Goal: Communication & Community: Participate in discussion

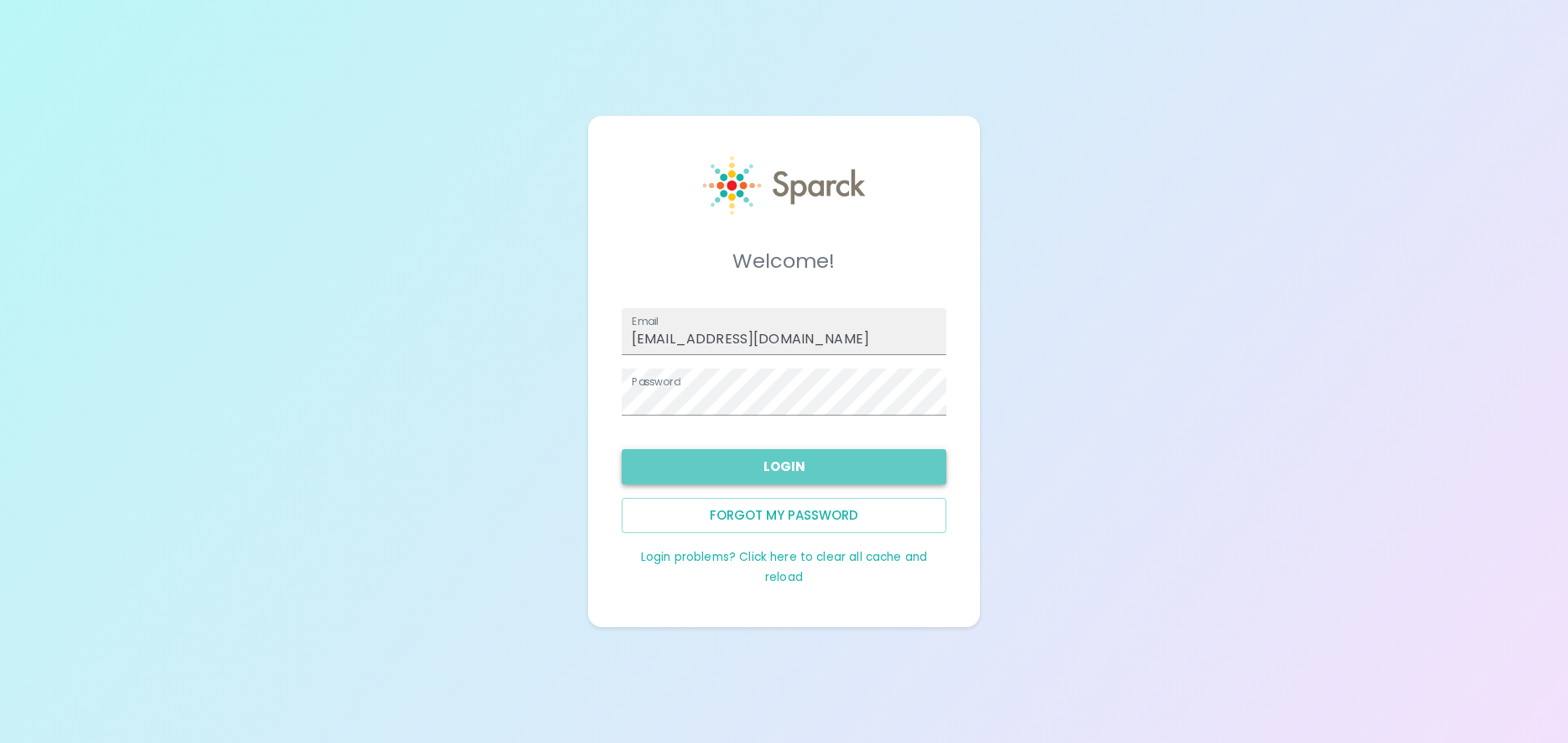
click at [789, 462] on button "Login" at bounding box center [784, 467] width 325 height 35
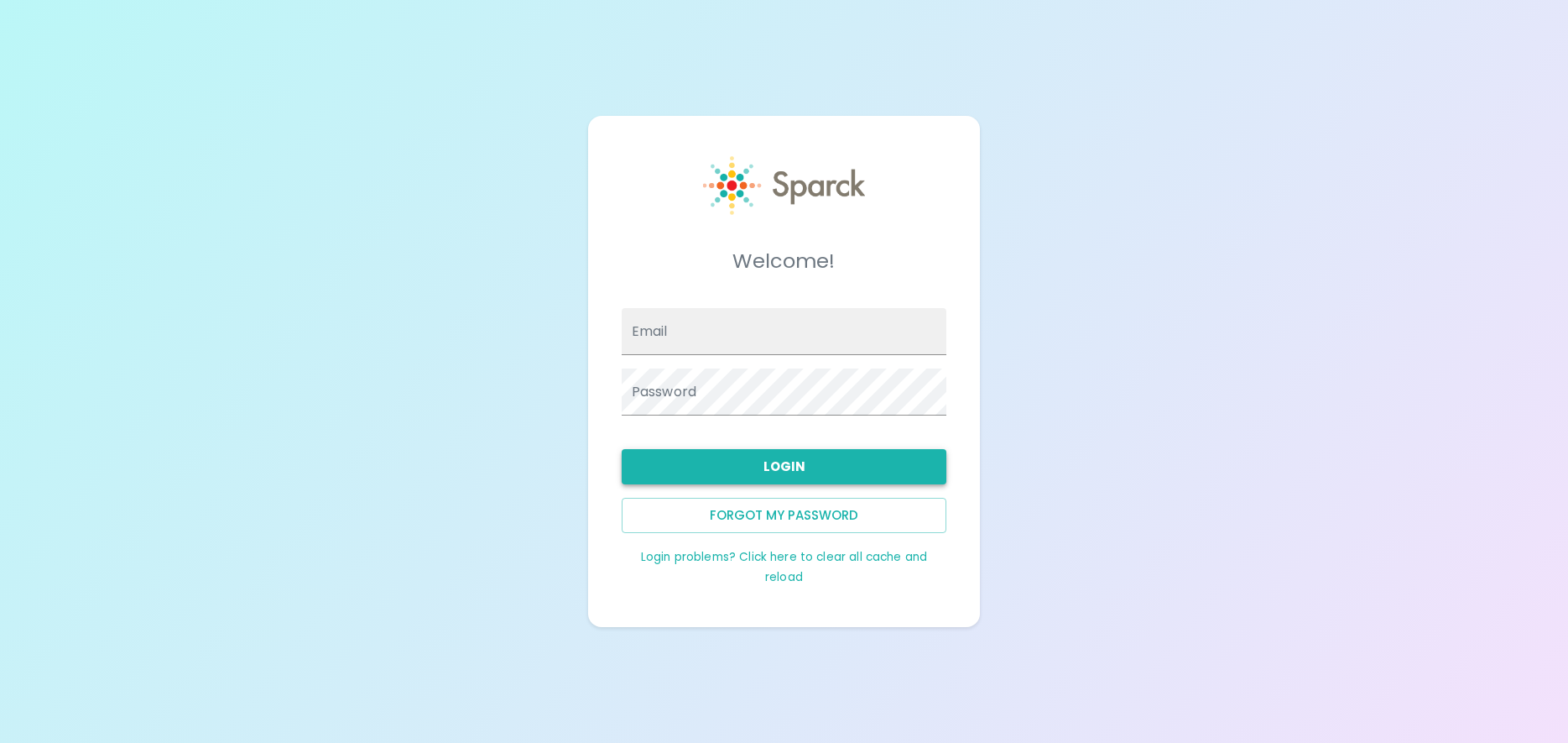
type input "[EMAIL_ADDRESS][DOMAIN_NAME]"
click at [789, 463] on button "Login" at bounding box center [784, 467] width 325 height 35
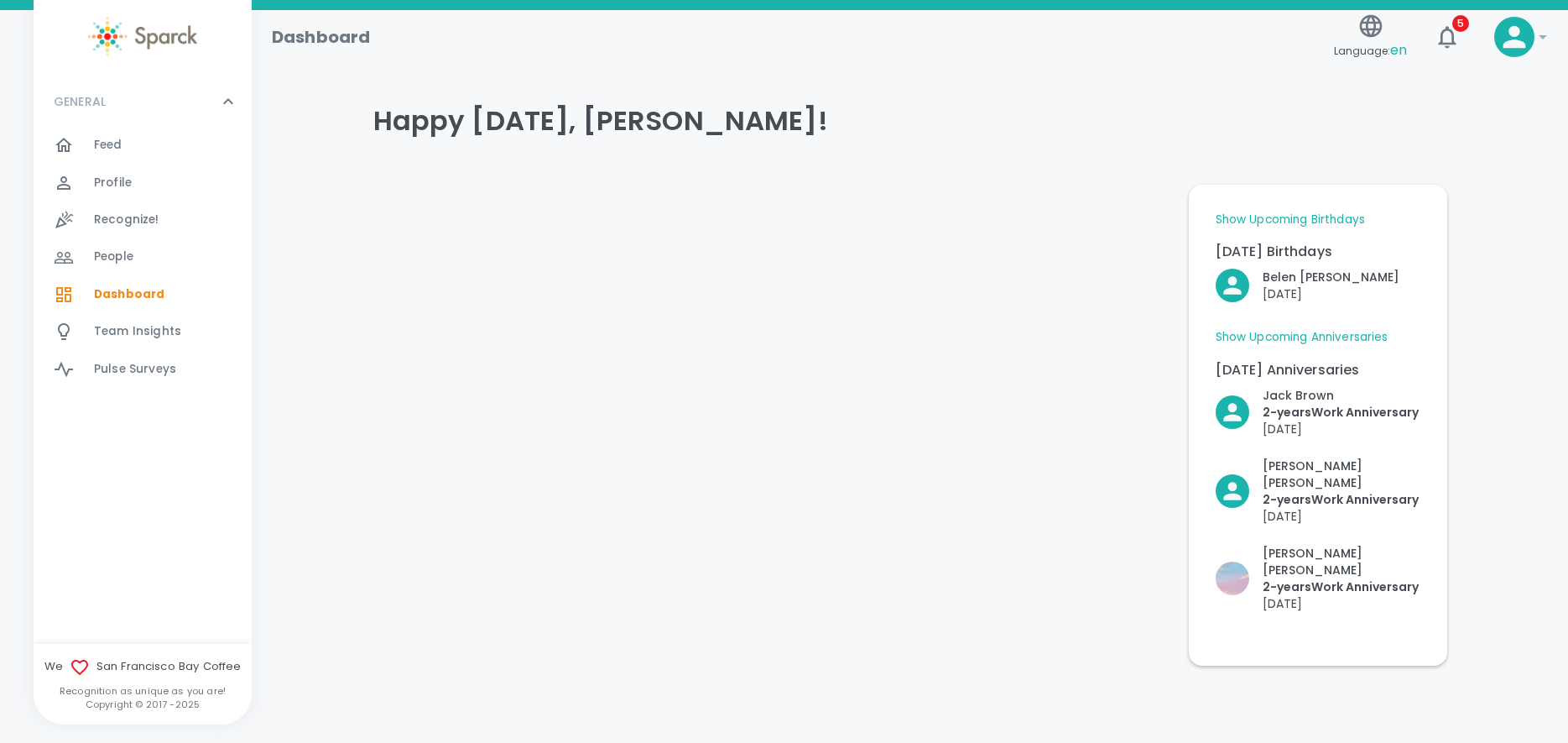
click at [112, 146] on span "Feed" at bounding box center [108, 145] width 28 height 16
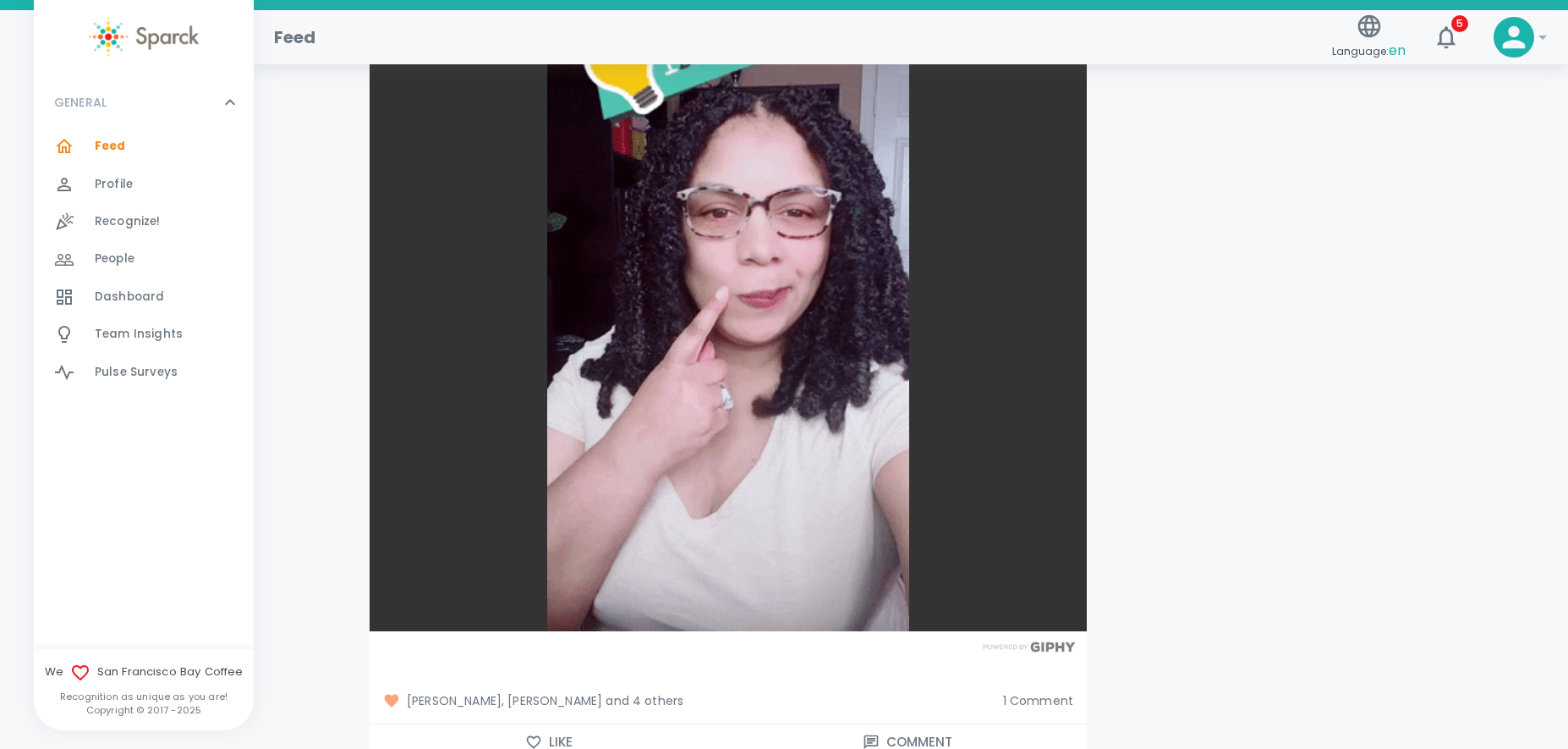
scroll to position [3807, 0]
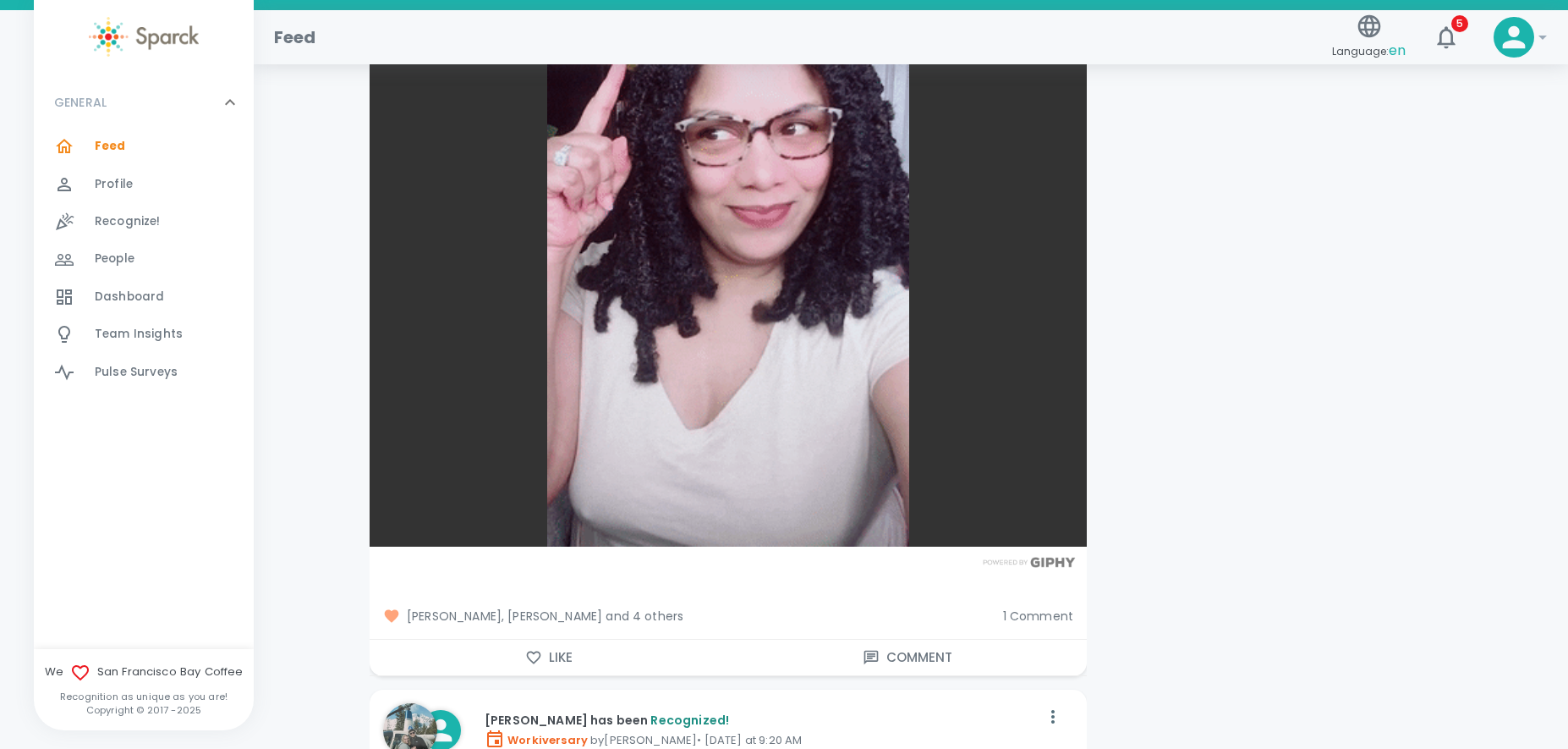
click at [1042, 607] on span "1 Comment" at bounding box center [1038, 615] width 70 height 17
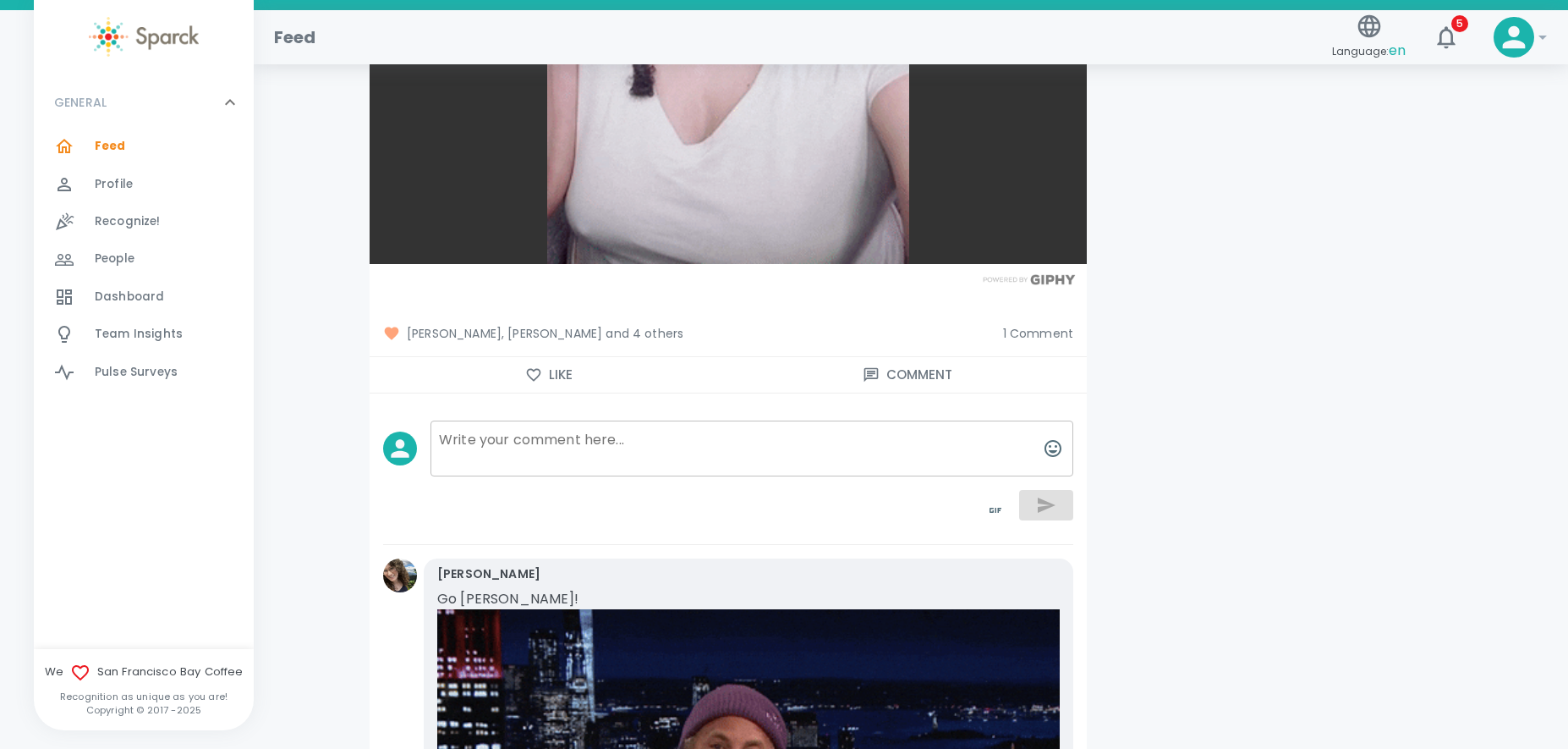
scroll to position [4061, 0]
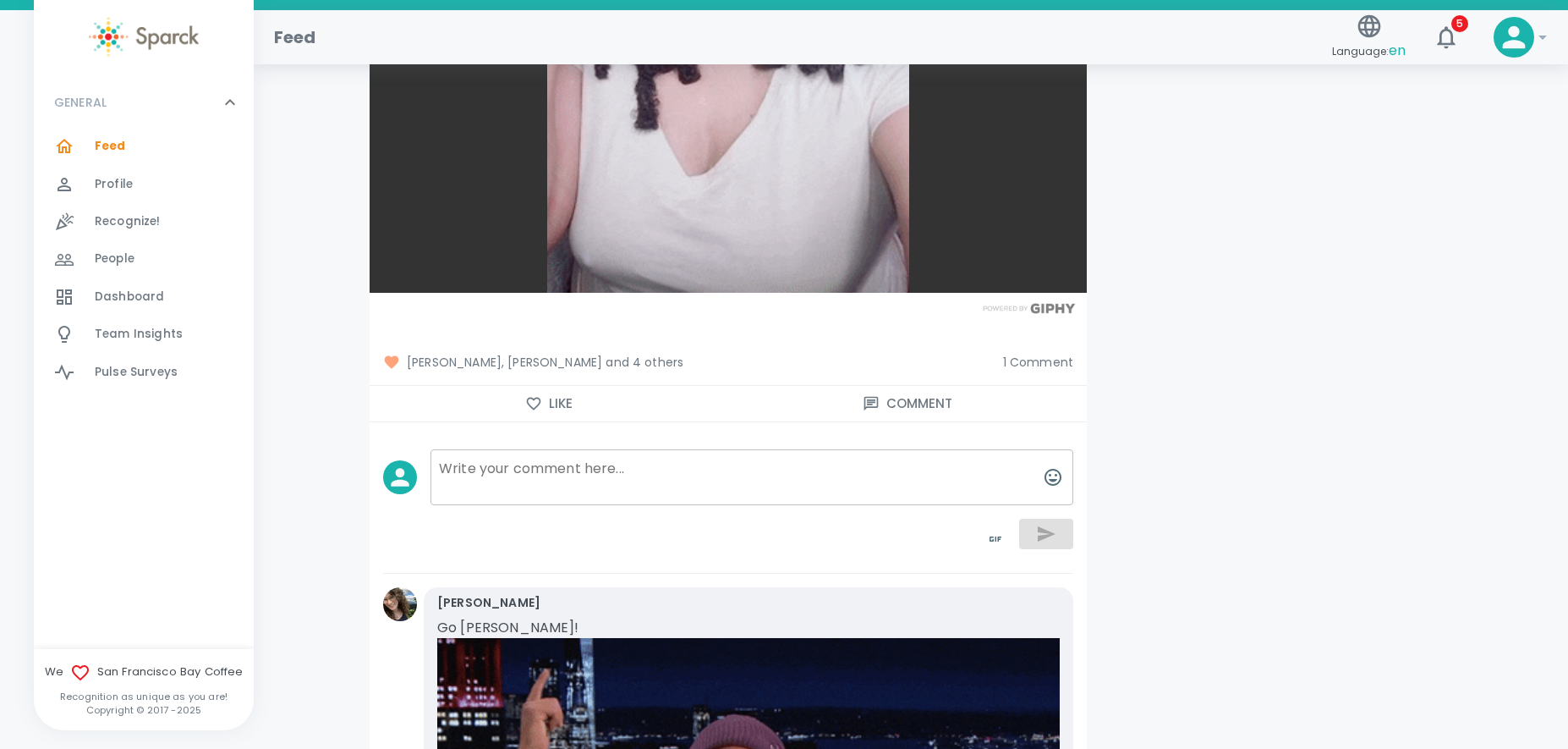
click at [1027, 354] on span "1 Comment" at bounding box center [1038, 362] width 70 height 17
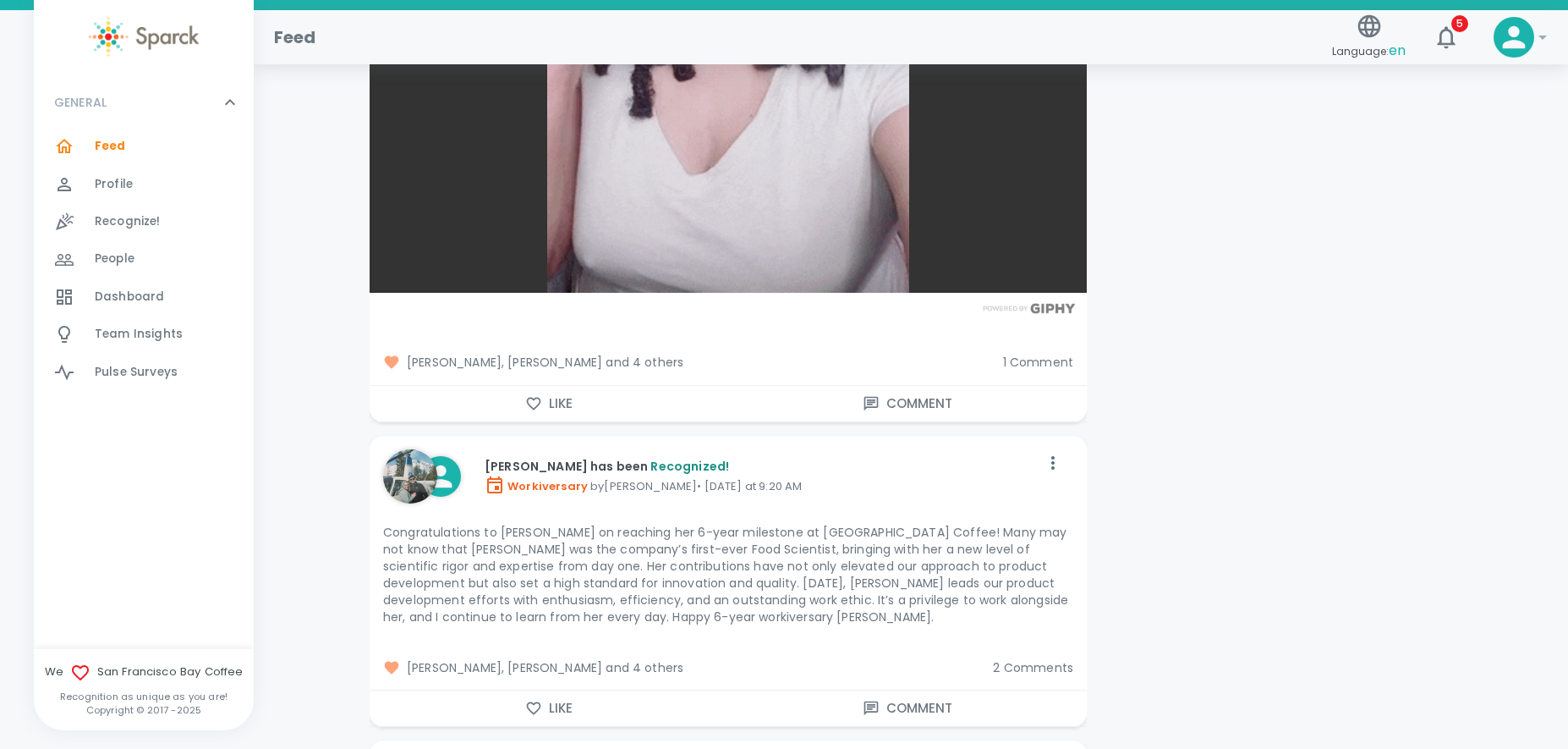
click at [1027, 354] on span "1 Comment" at bounding box center [1038, 362] width 70 height 17
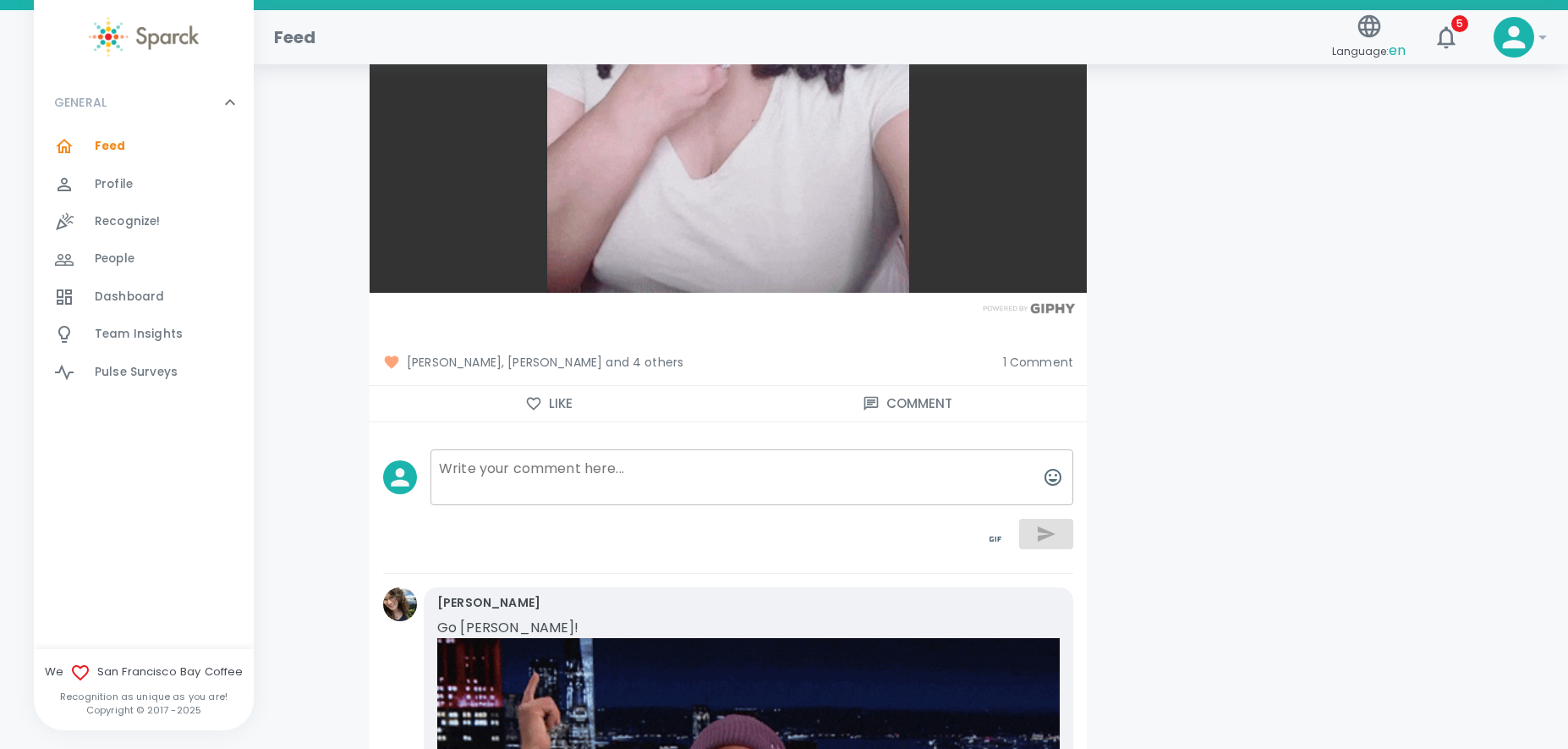
click at [1027, 354] on span "1 Comment" at bounding box center [1038, 362] width 70 height 17
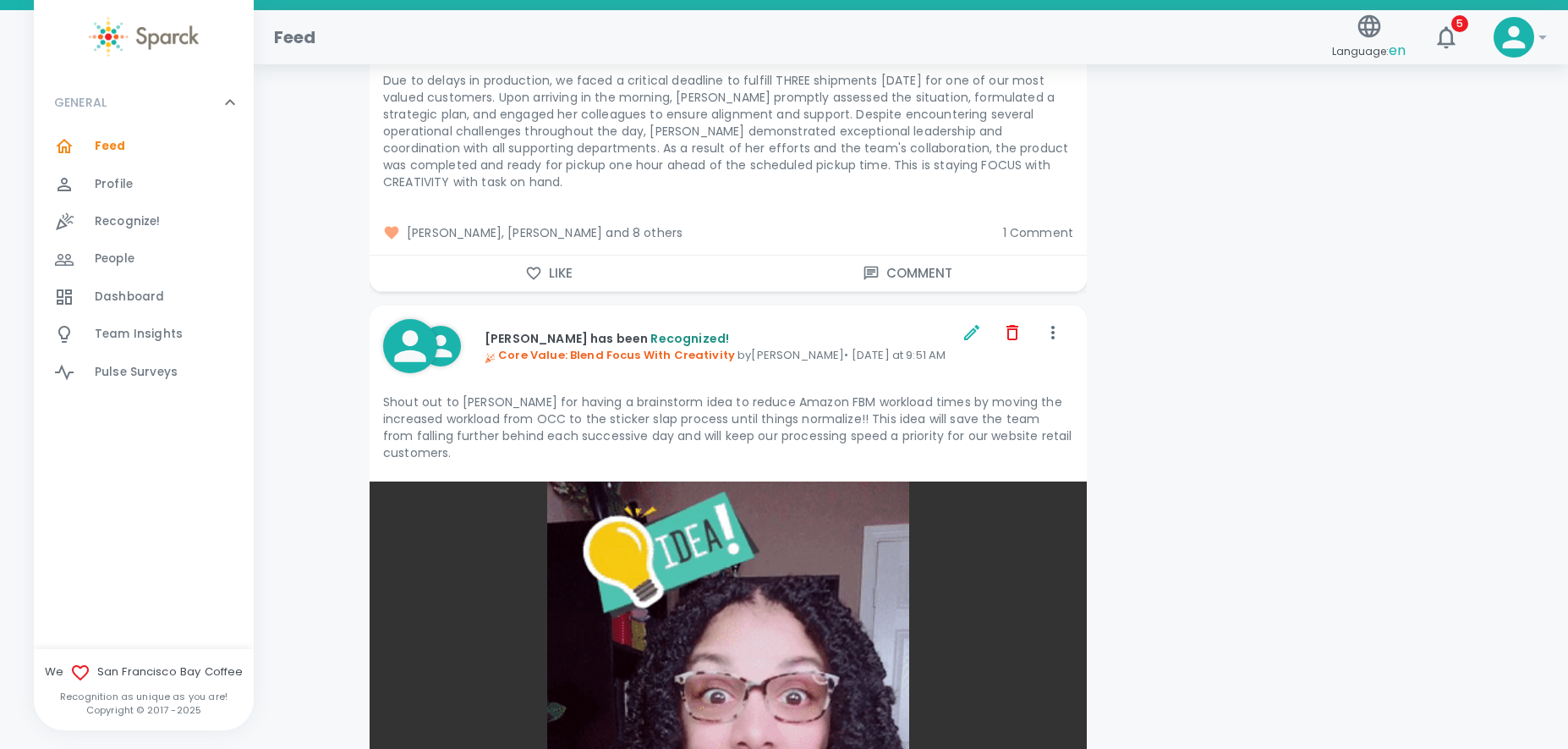
scroll to position [3215, 0]
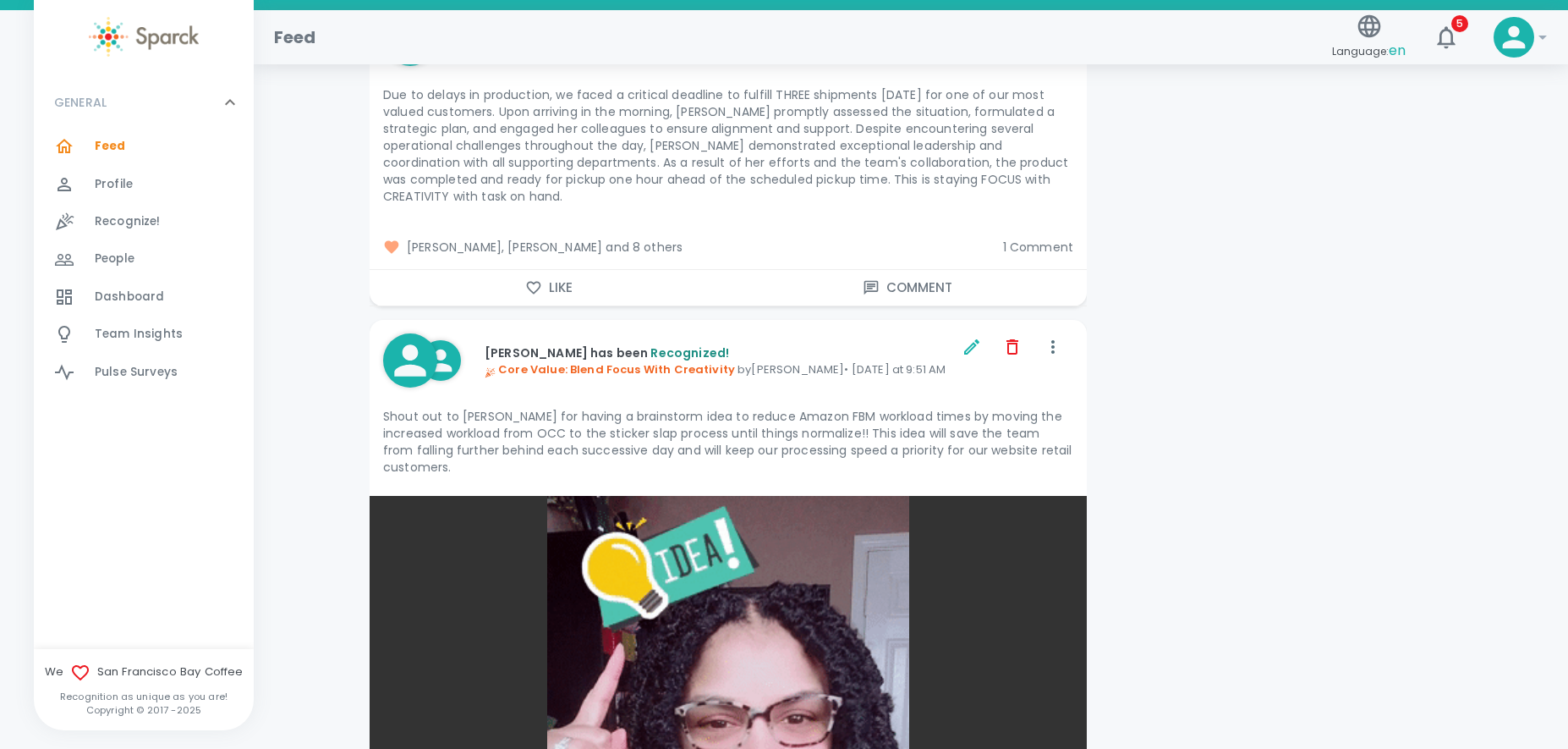
click at [796, 361] on p "Core Value: Blend Focus With Creativity by [PERSON_NAME] • [DATE] at 9:51 AM" at bounding box center [721, 369] width 474 height 17
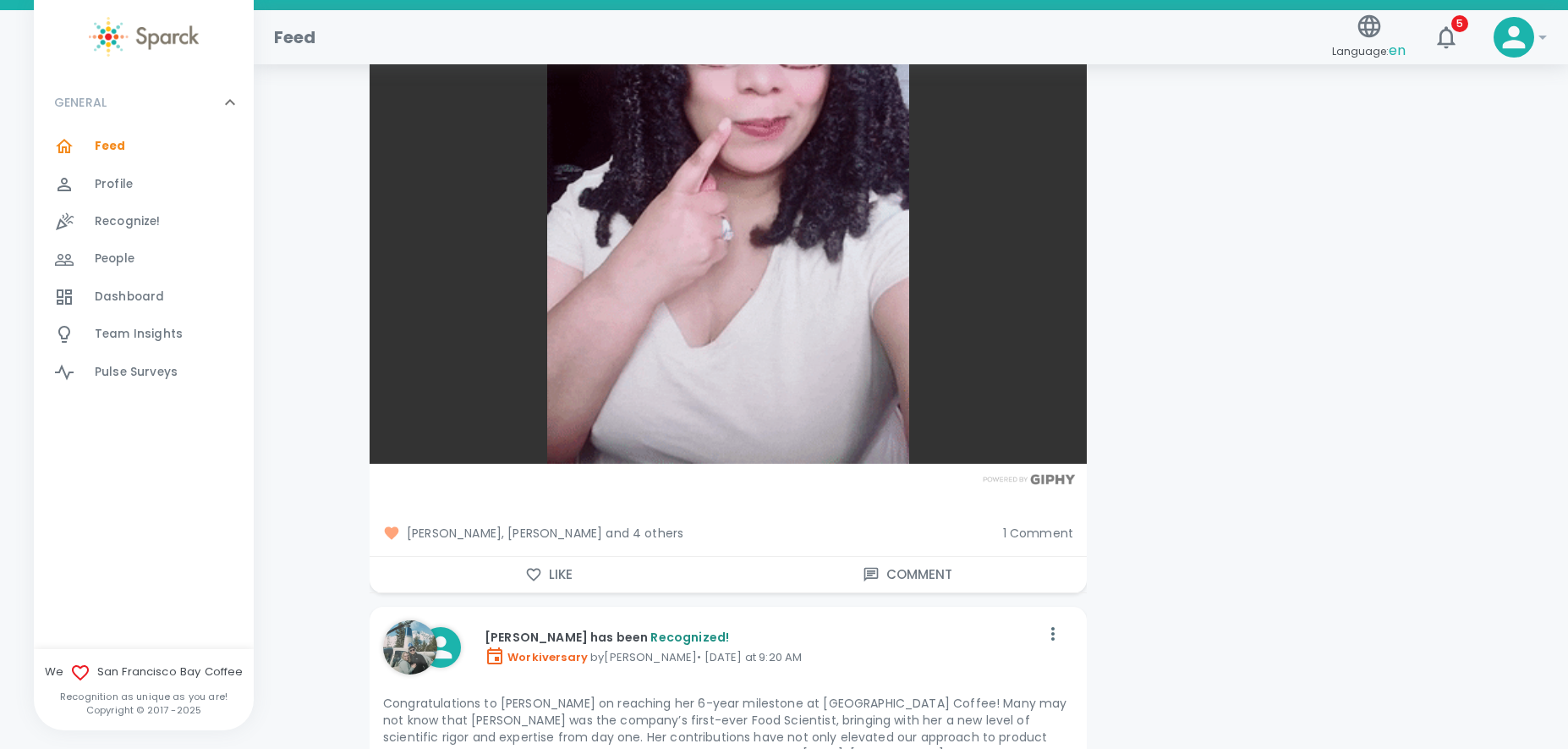
scroll to position [3892, 0]
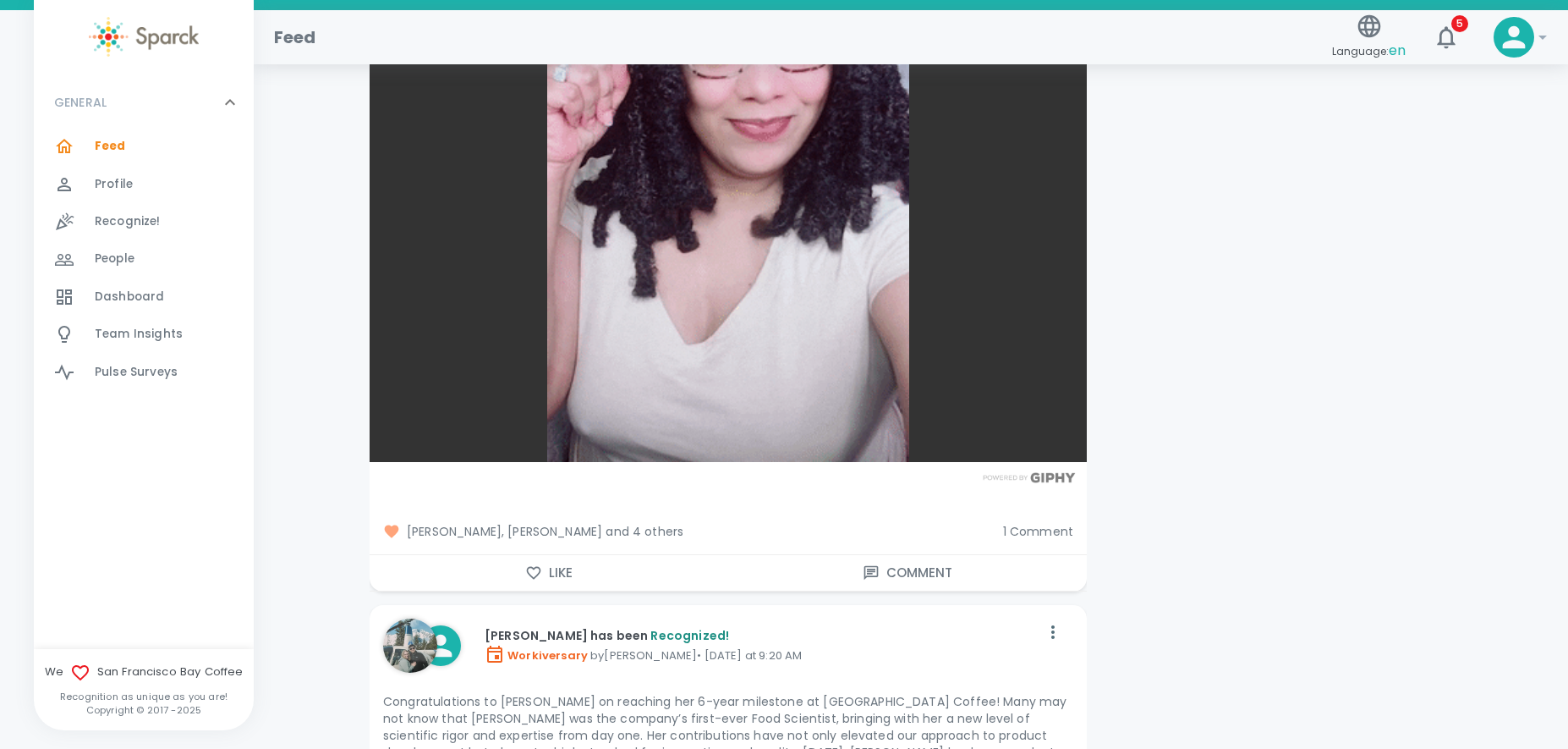
click at [1035, 523] on span "1 Comment" at bounding box center [1038, 531] width 70 height 17
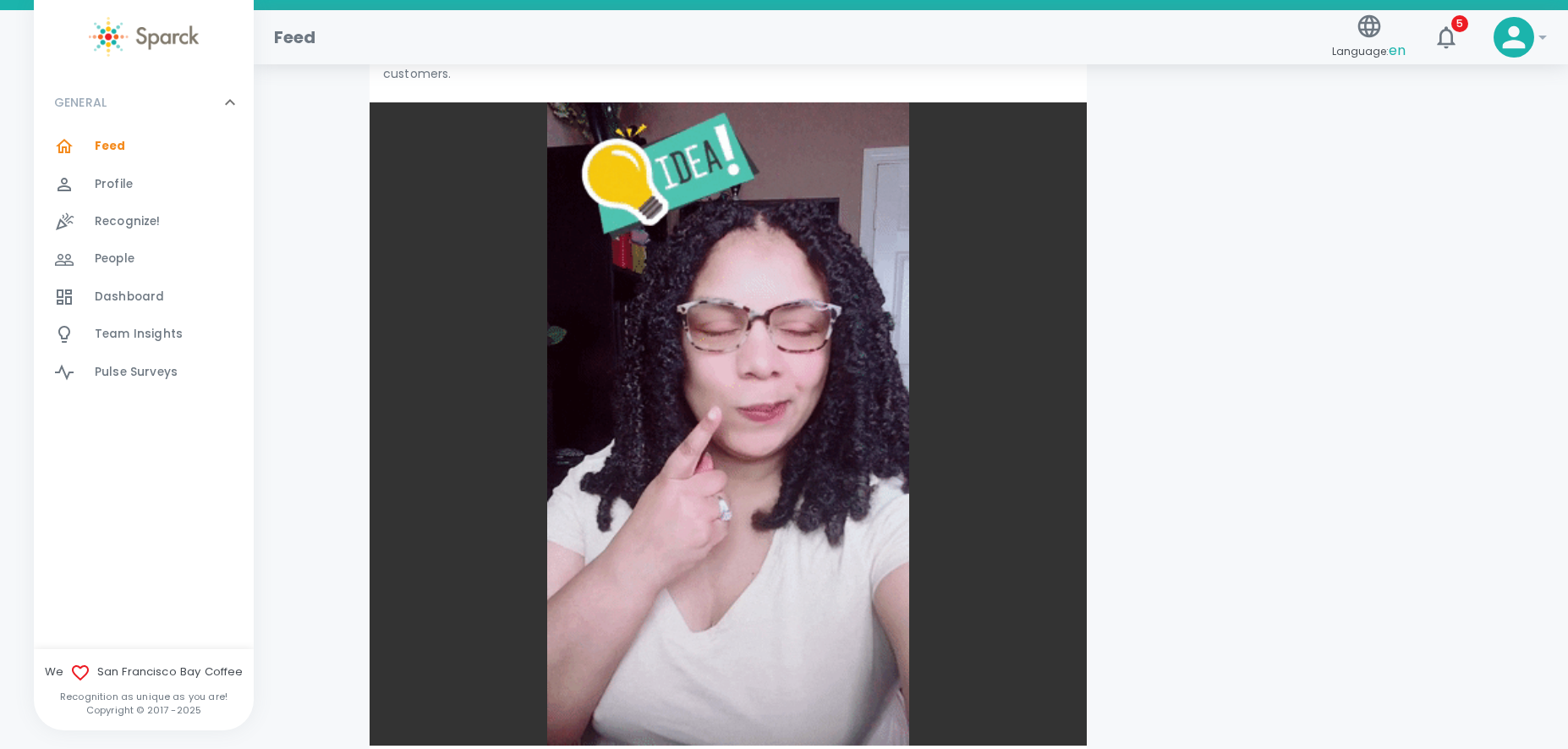
scroll to position [3637, 0]
